Goal: Find specific page/section: Find specific page/section

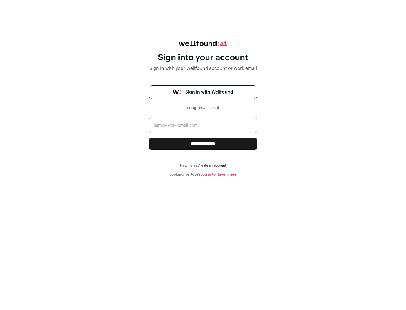
click at [209, 92] on span "Sign in with Wellfound" at bounding box center [209, 92] width 48 height 7
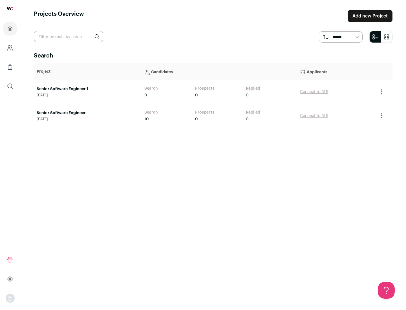
click at [87, 113] on link "Senior Software Engineer" at bounding box center [88, 113] width 102 height 6
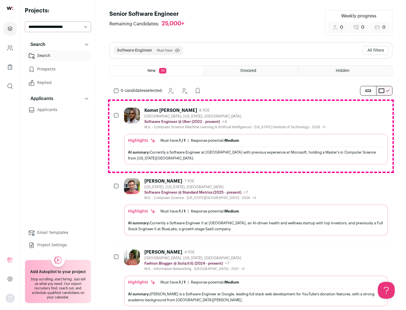
click at [251, 136] on div "Highlights Must have: 1 / 1 How many must haves have been fulfilled? | Response…" at bounding box center [256, 149] width 264 height 31
